Goal: Task Accomplishment & Management: Use online tool/utility

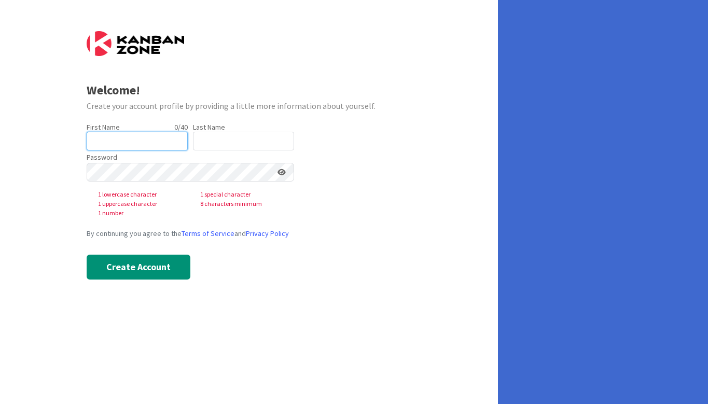
drag, startPoint x: 131, startPoint y: 141, endPoint x: 136, endPoint y: 137, distance: 6.3
click at [136, 137] on input "text" at bounding box center [137, 141] width 101 height 19
type input "[PERSON_NAME]"
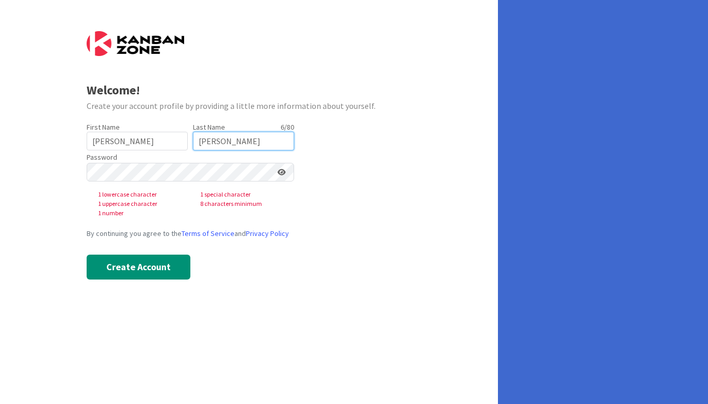
type input "[PERSON_NAME]"
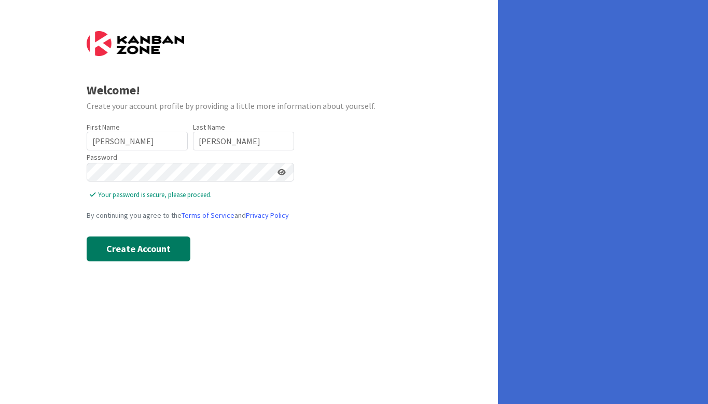
click at [121, 247] on button "Create Account" at bounding box center [139, 248] width 104 height 25
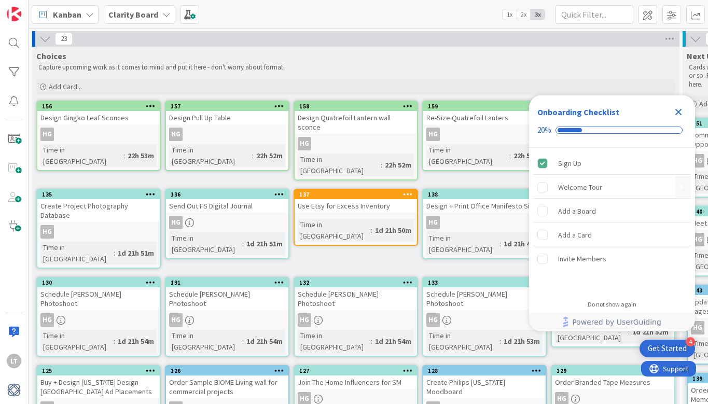
click at [586, 188] on div "Welcome Tour" at bounding box center [580, 187] width 44 height 12
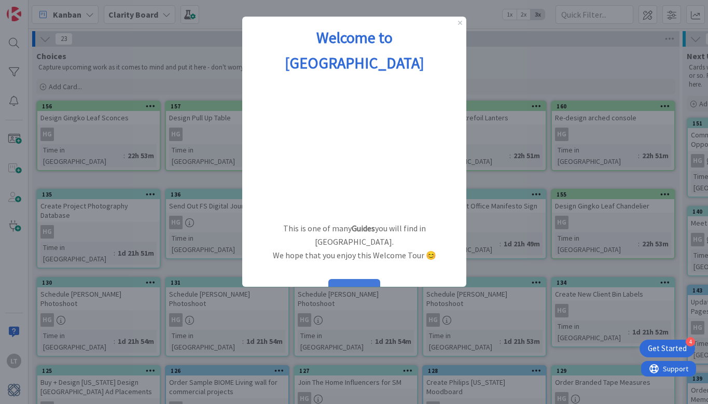
click at [354, 279] on button "START" at bounding box center [354, 289] width 52 height 20
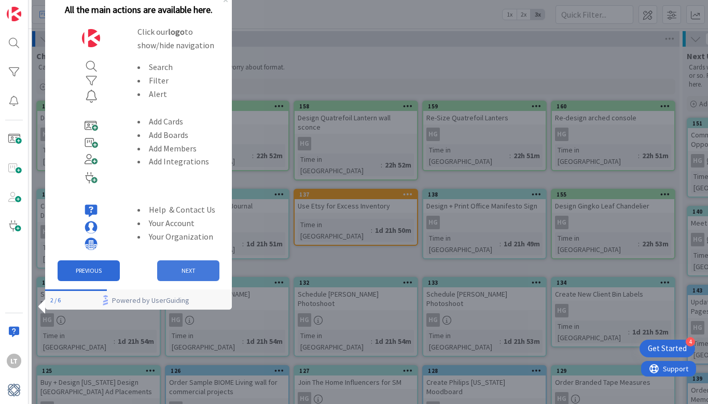
click at [176, 265] on button "NEXT" at bounding box center [188, 270] width 62 height 21
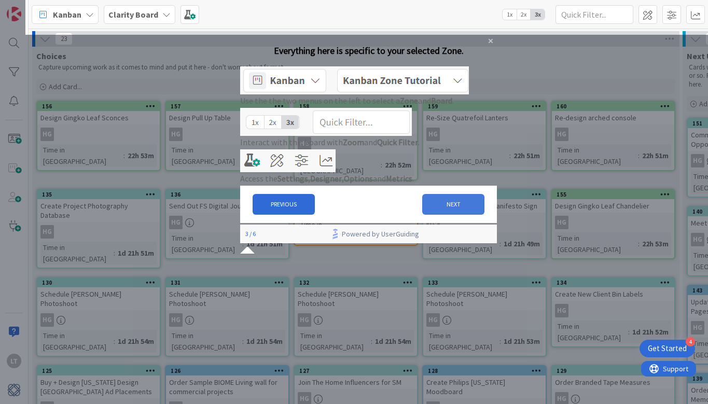
click at [443, 215] on button "NEXT" at bounding box center [453, 204] width 62 height 21
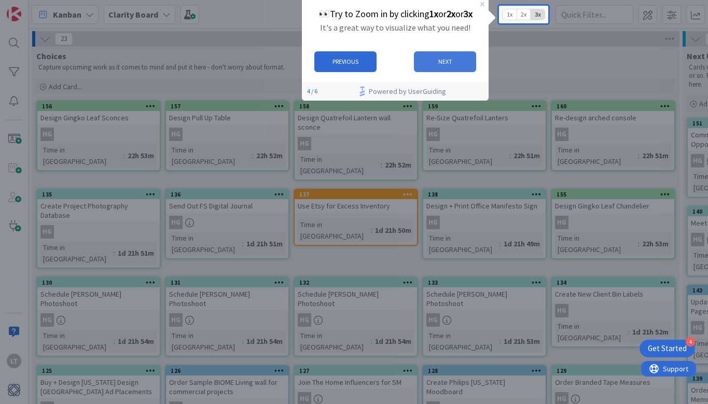
click at [429, 66] on button "NEXT" at bounding box center [445, 61] width 62 height 21
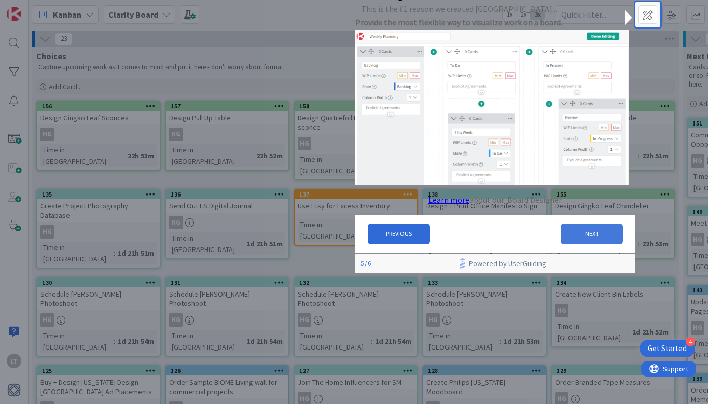
click at [567, 234] on button "NEXT" at bounding box center [592, 234] width 62 height 21
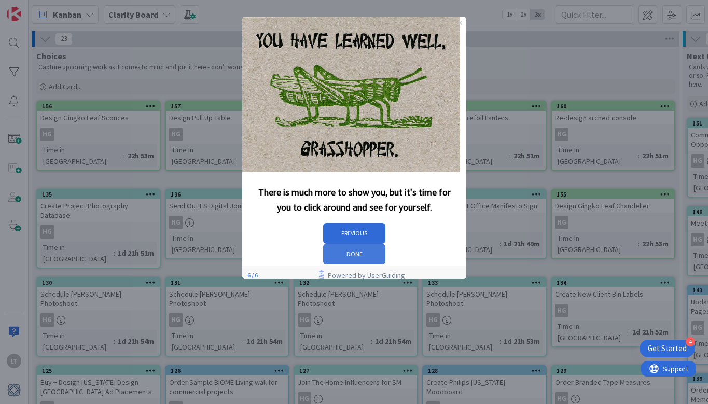
click at [385, 244] on button "DONE" at bounding box center [354, 254] width 62 height 21
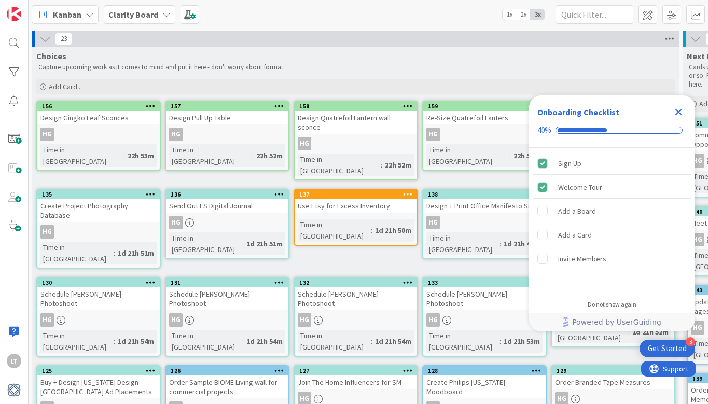
click at [669, 37] on icon at bounding box center [669, 39] width 13 height 16
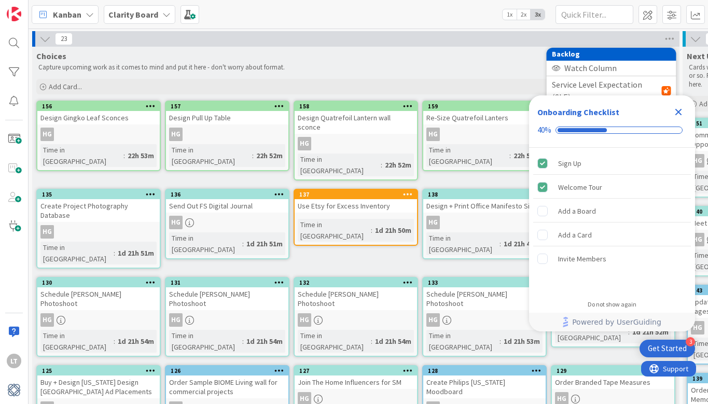
click at [675, 108] on icon "Close Checklist" at bounding box center [678, 112] width 12 height 12
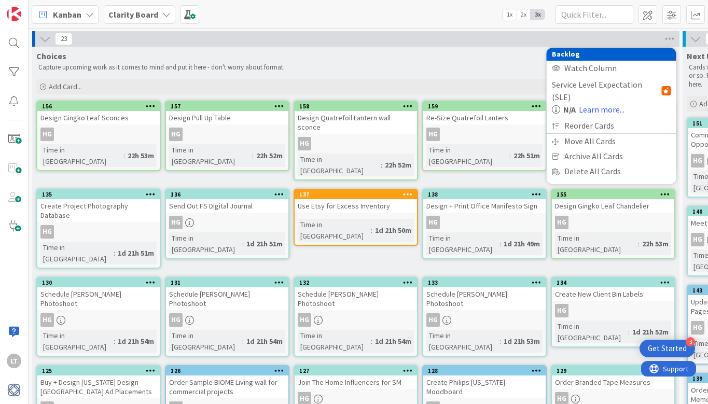
click at [467, 62] on div "Capture upcoming work as it comes to mind and put it here - don't worry about f…" at bounding box center [355, 67] width 639 height 12
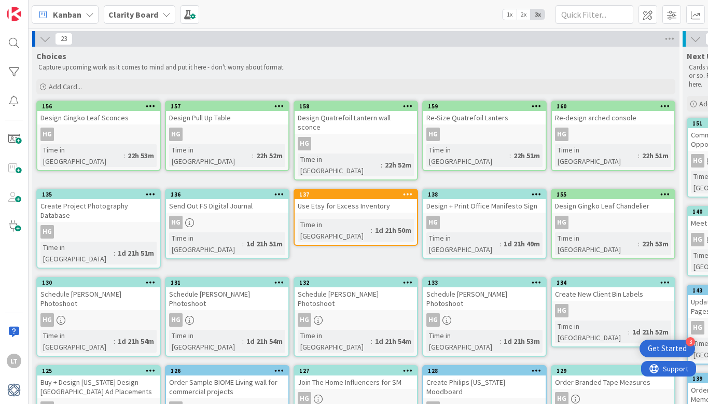
click at [46, 40] on icon at bounding box center [44, 38] width 11 height 11
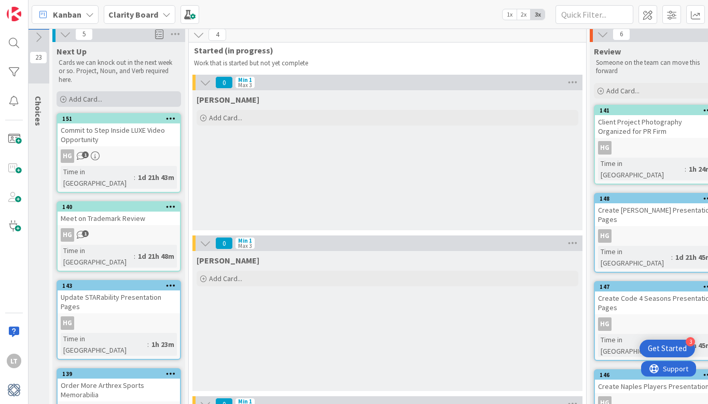
scroll to position [7, 5]
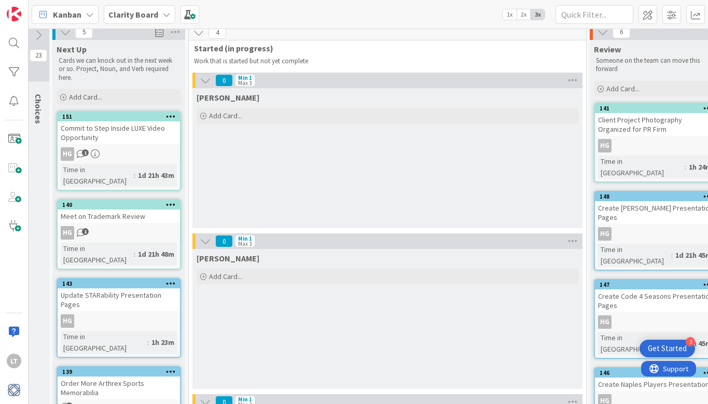
click at [80, 154] on icon "1" at bounding box center [81, 153] width 9 height 9
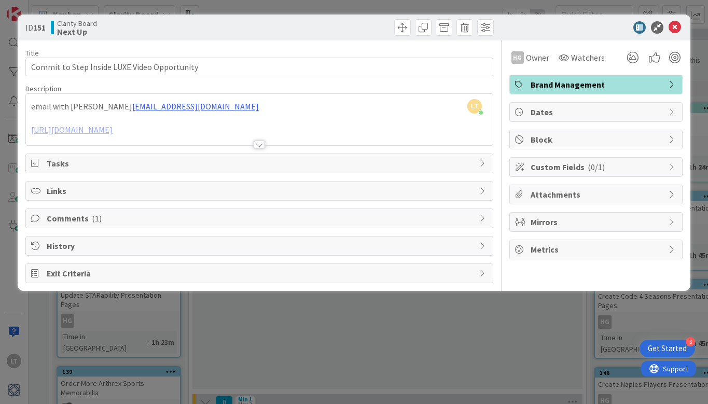
click at [99, 218] on span "Comments ( 1 )" at bounding box center [260, 218] width 427 height 12
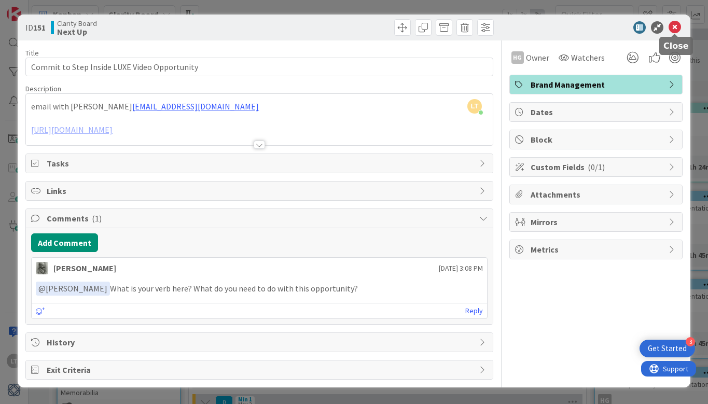
drag, startPoint x: 676, startPoint y: 26, endPoint x: 651, endPoint y: 27, distance: 24.9
click at [676, 26] on icon at bounding box center [674, 27] width 12 height 12
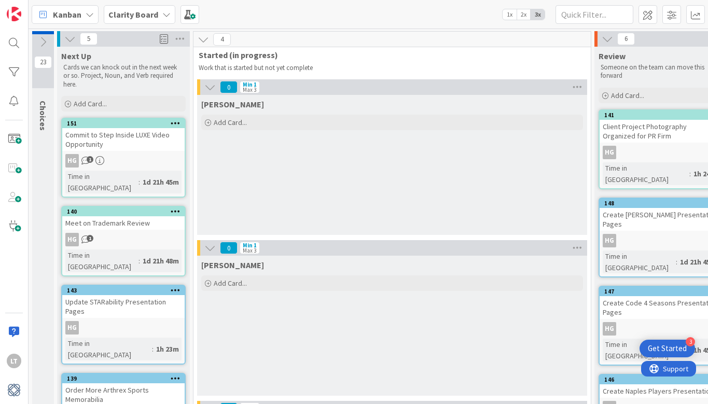
click at [71, 38] on icon at bounding box center [69, 38] width 11 height 11
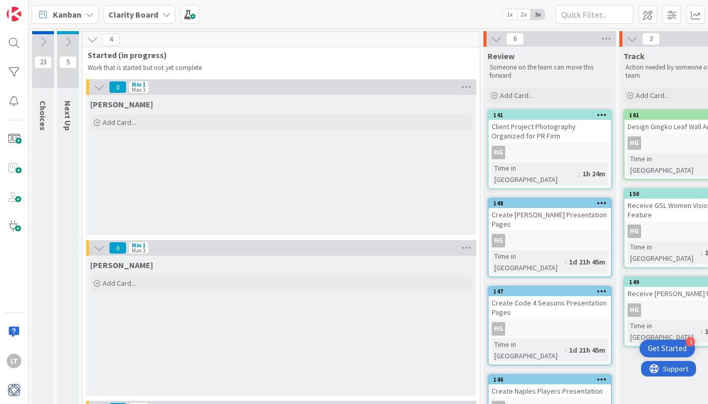
click at [89, 38] on icon at bounding box center [92, 39] width 11 height 11
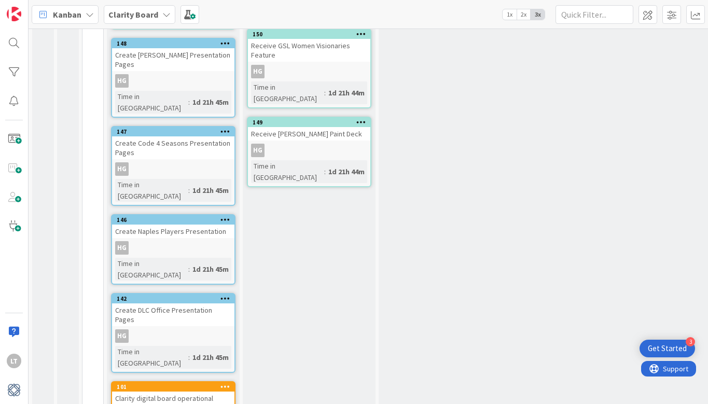
scroll to position [159, 0]
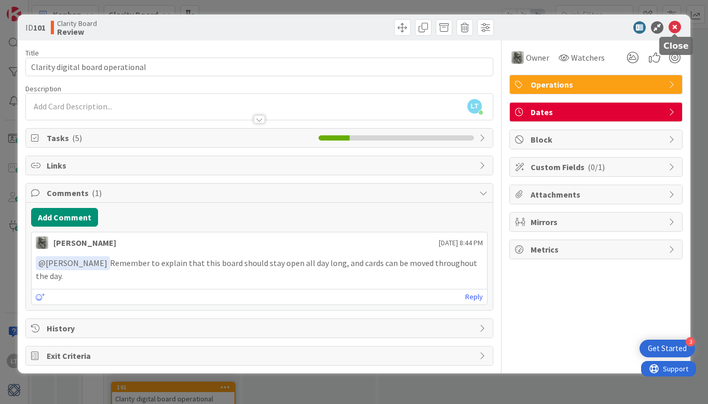
click at [672, 27] on icon at bounding box center [674, 27] width 12 height 12
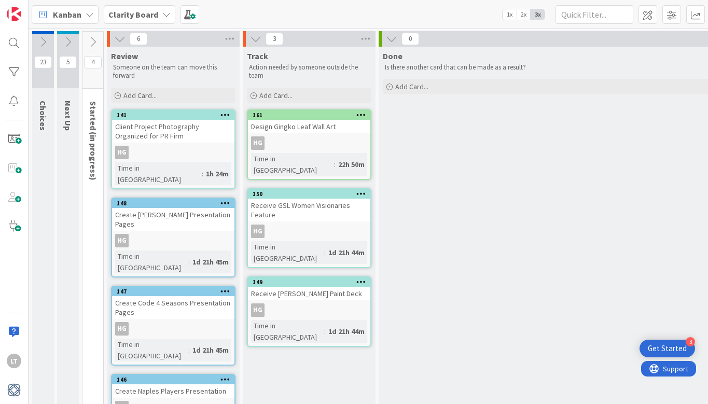
click at [117, 37] on icon at bounding box center [119, 38] width 11 height 11
